Goal: Check status: Check status

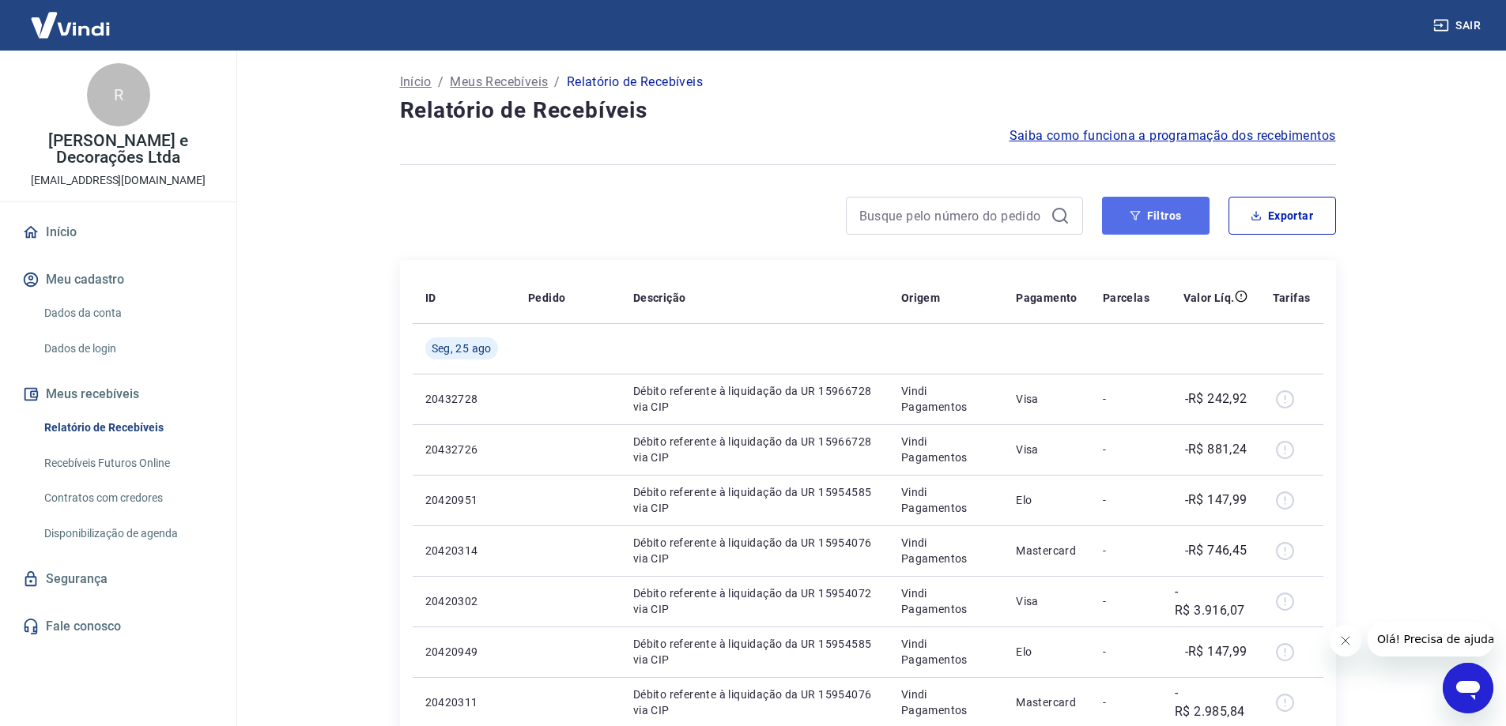
click at [1138, 206] on button "Filtros" at bounding box center [1155, 216] width 107 height 38
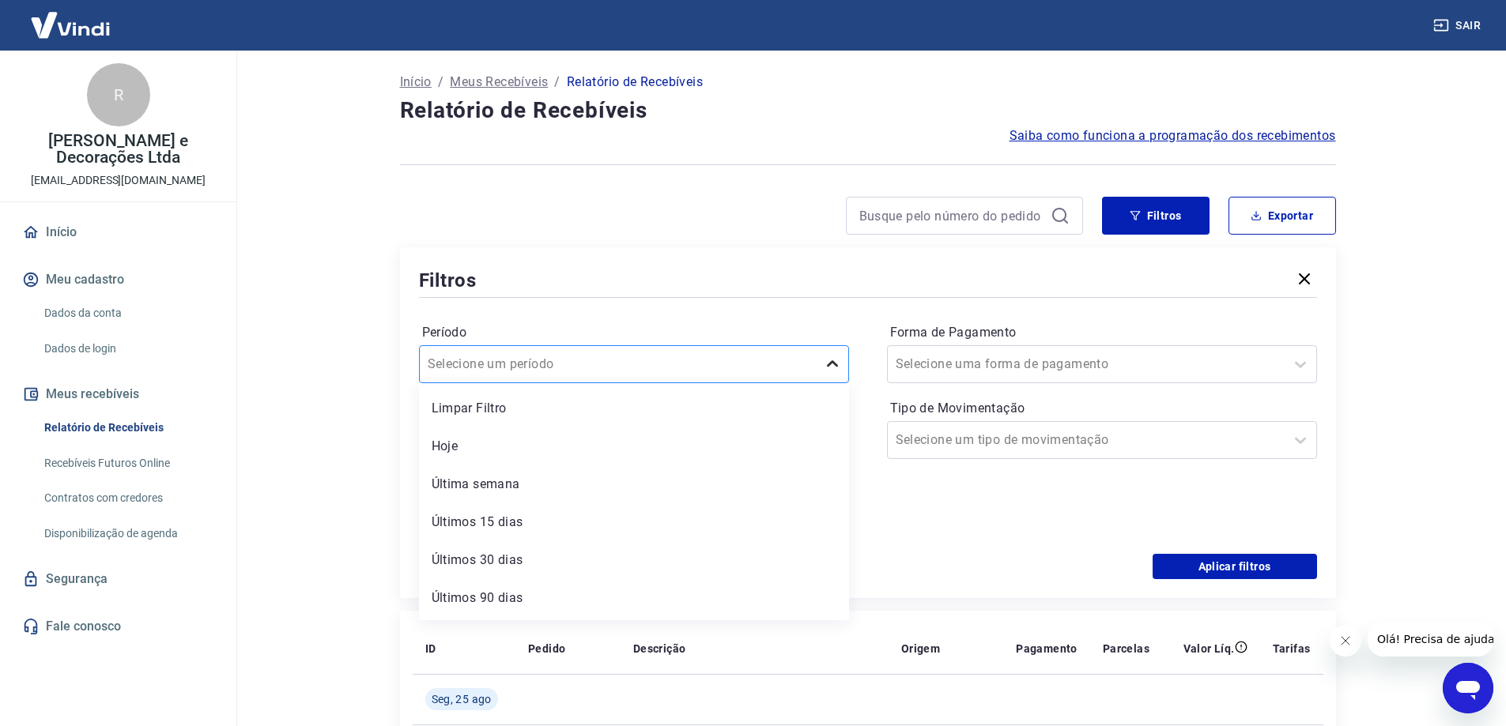
click at [817, 356] on div at bounding box center [833, 365] width 32 height 32
click at [935, 513] on div "Forma de Pagamento Selecione uma forma de pagamento Tipo de Movimentação Seleci…" at bounding box center [1102, 427] width 430 height 215
click at [817, 439] on icon at bounding box center [826, 440] width 19 height 19
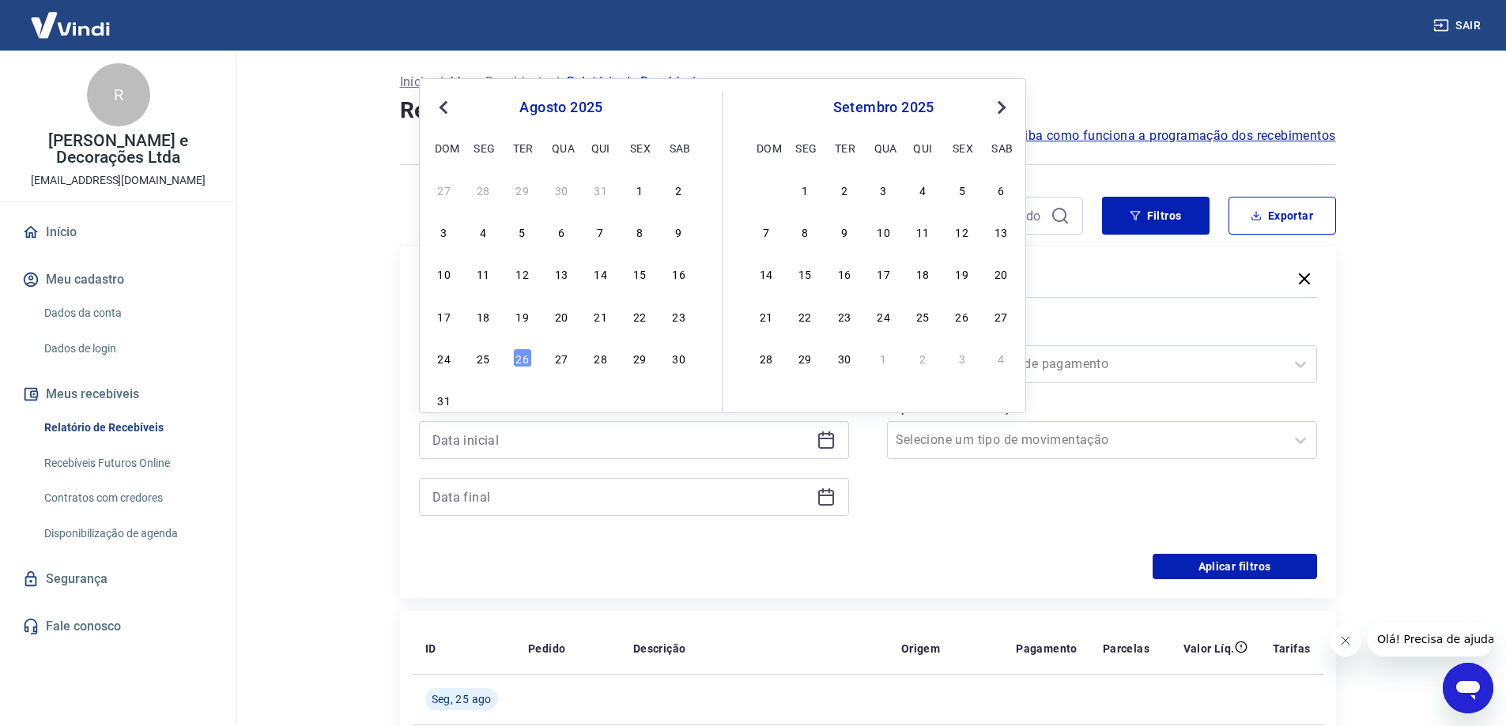
click at [445, 107] on span "Previous Month" at bounding box center [445, 107] width 0 height 18
click at [522, 190] on div "1" at bounding box center [522, 189] width 19 height 19
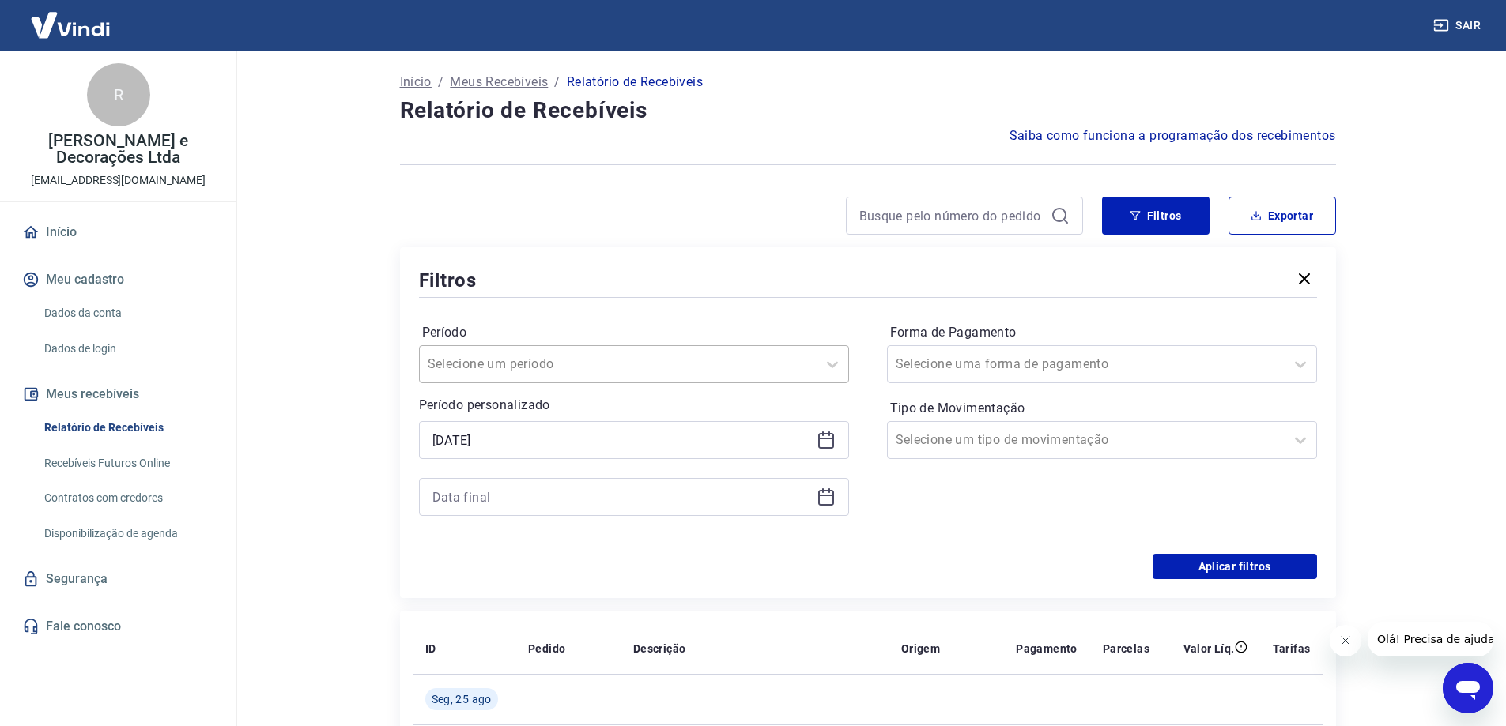
type input "01/07/2025"
click at [602, 360] on div at bounding box center [618, 364] width 381 height 22
click at [730, 302] on div "Período option Limpar Filtro focused, 1 of 7. 7 results available. Use Up and D…" at bounding box center [868, 427] width 898 height 253
click at [835, 490] on div at bounding box center [634, 497] width 430 height 38
click at [838, 498] on div at bounding box center [634, 497] width 430 height 38
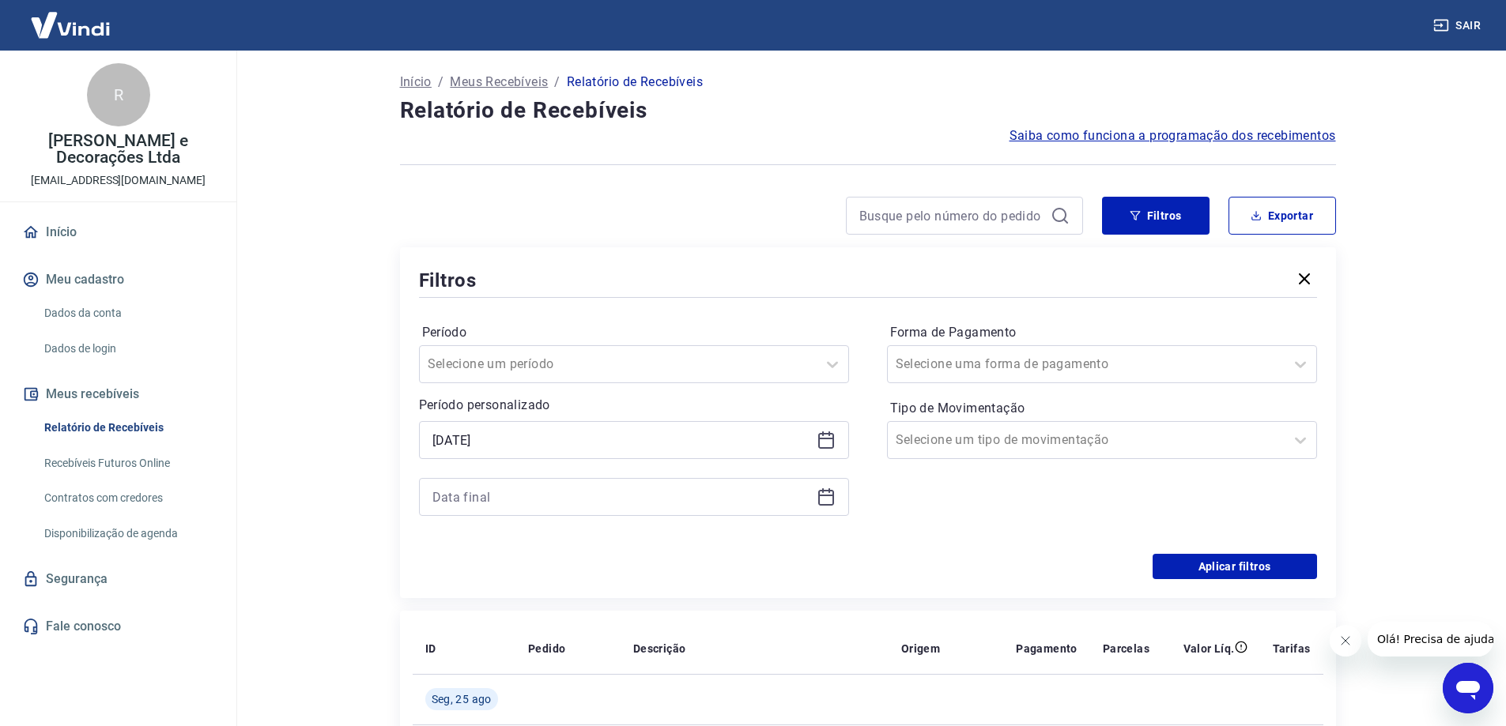
click at [830, 507] on div at bounding box center [634, 497] width 430 height 38
click at [810, 494] on div at bounding box center [634, 497] width 430 height 38
click at [819, 498] on icon at bounding box center [826, 498] width 16 height 16
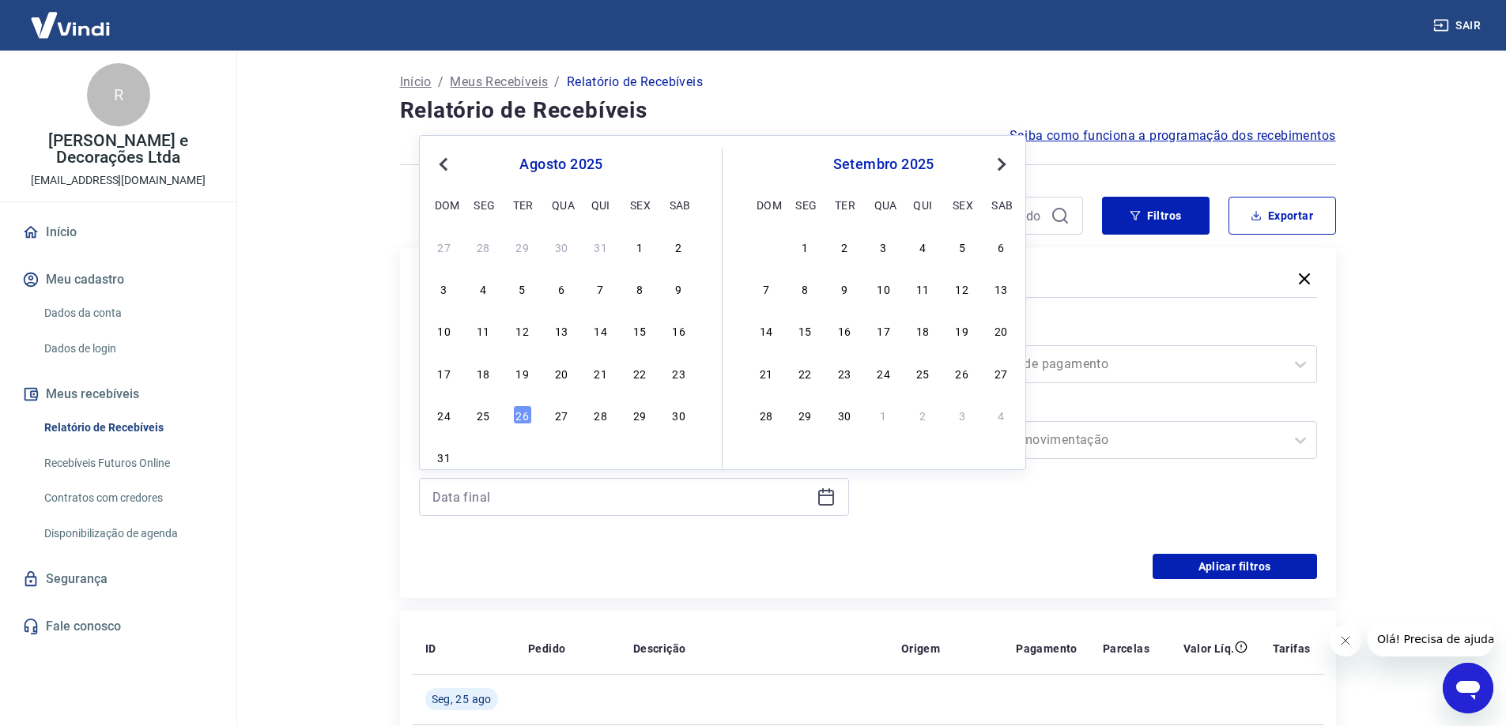
click at [593, 245] on div "31" at bounding box center [600, 246] width 19 height 19
click at [594, 245] on div "Filtros Exportar Filtros Período Selecione um período Período personalizado Sel…" at bounding box center [868, 398] width 936 height 402
click at [589, 242] on div "Filtros Exportar Filtros Período Selecione um período Período personalizado Sel…" at bounding box center [868, 398] width 936 height 402
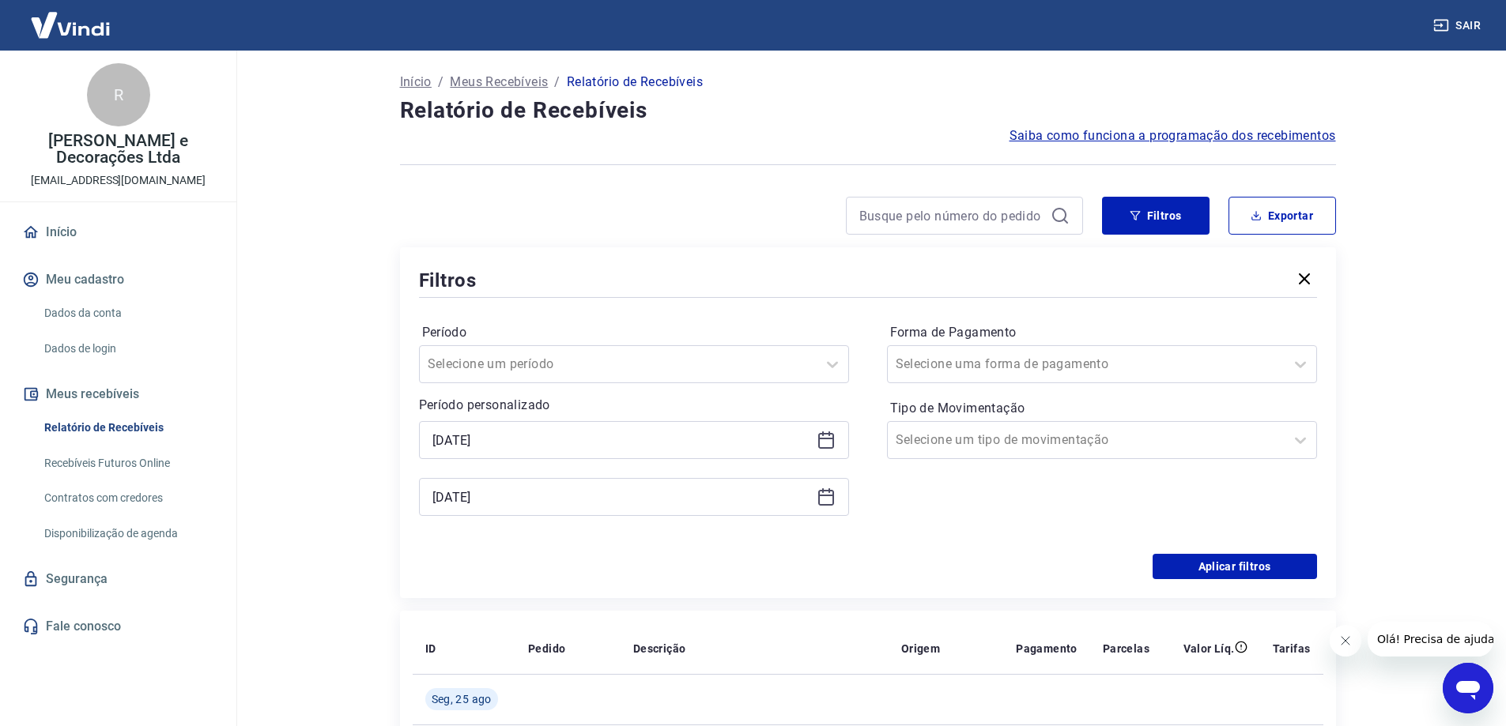
type input "31/07/2025"
click at [598, 245] on div "Filtros Exportar Filtros Período Selecione um período Período personalizado Sel…" at bounding box center [868, 398] width 936 height 402
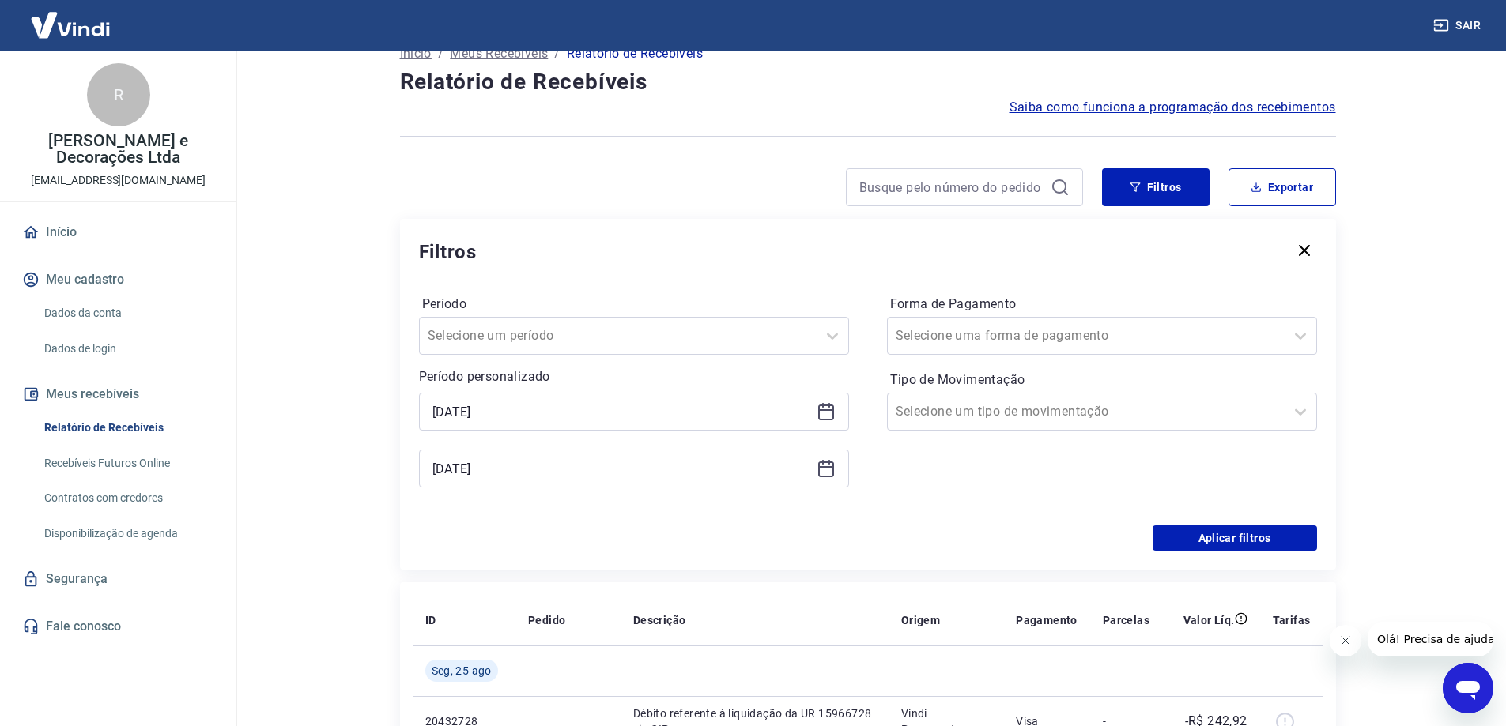
scroll to position [79, 0]
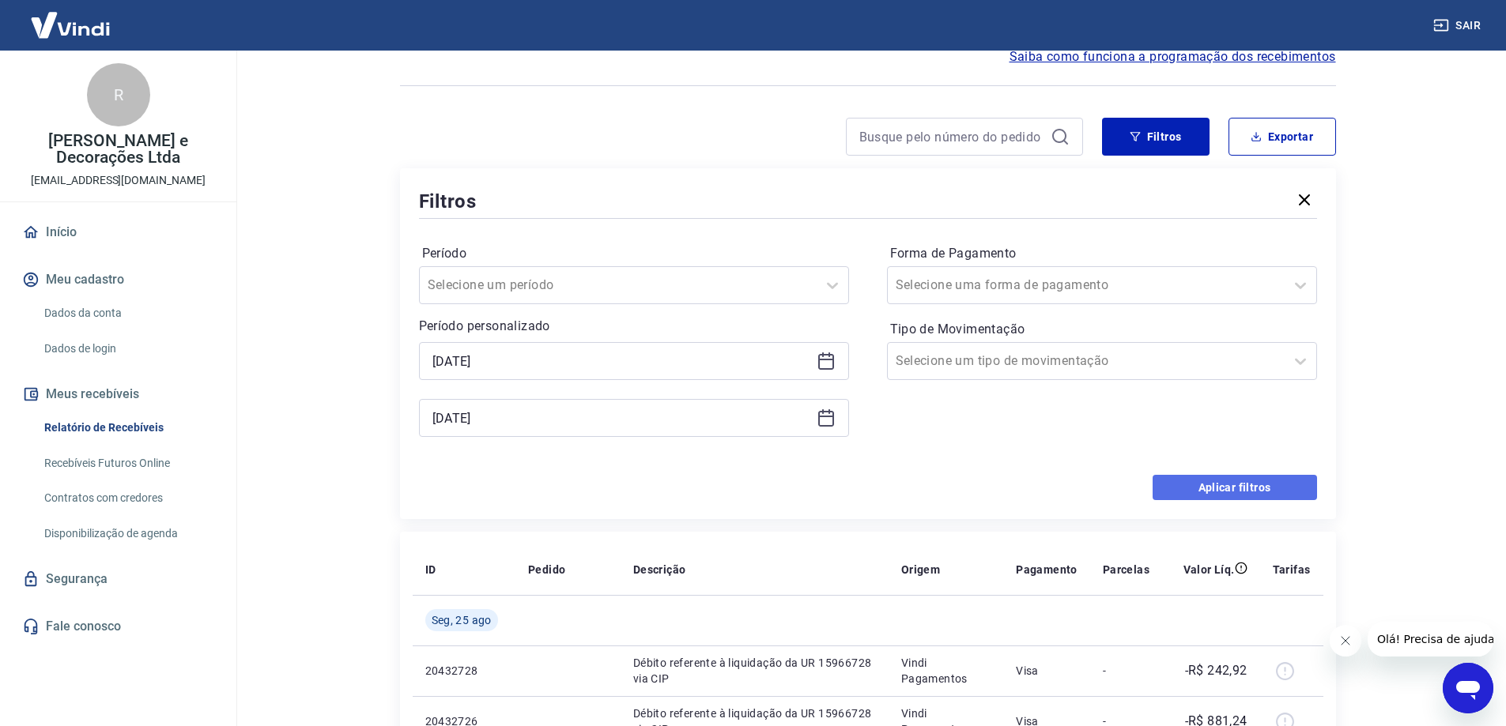
click at [1259, 492] on button "Aplicar filtros" at bounding box center [1234, 487] width 164 height 25
